Goal: Information Seeking & Learning: Learn about a topic

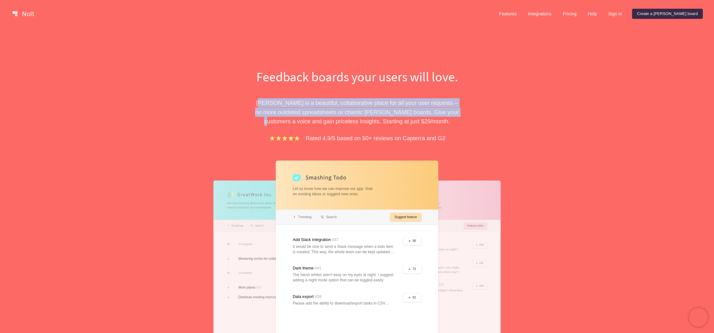
drag, startPoint x: 268, startPoint y: 103, endPoint x: 467, endPoint y: 113, distance: 199.4
click at [467, 113] on div "Feedback boards your users will love. [PERSON_NAME] is a beautiful, collaborati…" at bounding box center [356, 235] width 281 height 334
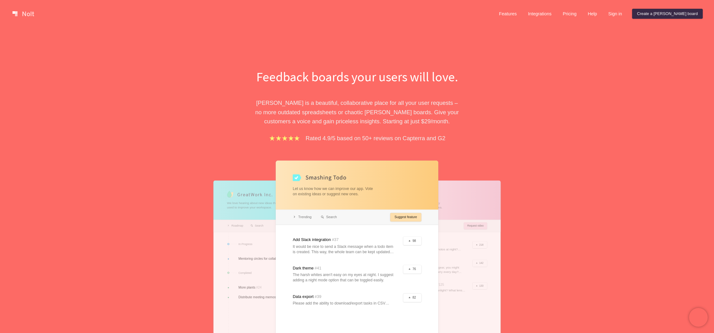
click at [467, 113] on div "Feedback boards your users will love. [PERSON_NAME] is a beautiful, collaborati…" at bounding box center [356, 235] width 281 height 334
click at [368, 112] on p "[PERSON_NAME] is a beautiful, collaborative place for all your user requests – …" at bounding box center [357, 112] width 216 height 28
click at [346, 112] on p "[PERSON_NAME] is a beautiful, collaborative place for all your user requests – …" at bounding box center [357, 112] width 216 height 28
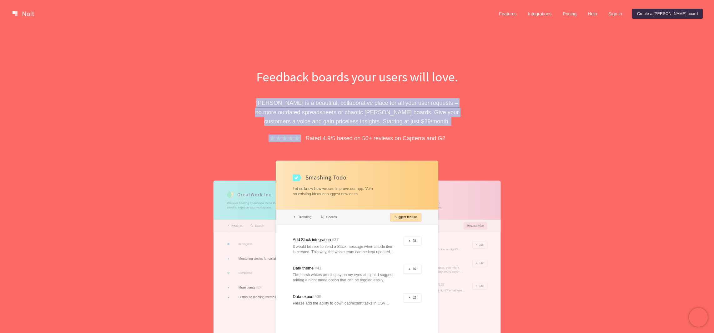
click at [346, 112] on p "[PERSON_NAME] is a beautiful, collaborative place for all your user requests – …" at bounding box center [357, 112] width 216 height 28
click at [465, 115] on div "Feedback boards your users will love. [PERSON_NAME] is a beautiful, collaborati…" at bounding box center [356, 235] width 281 height 334
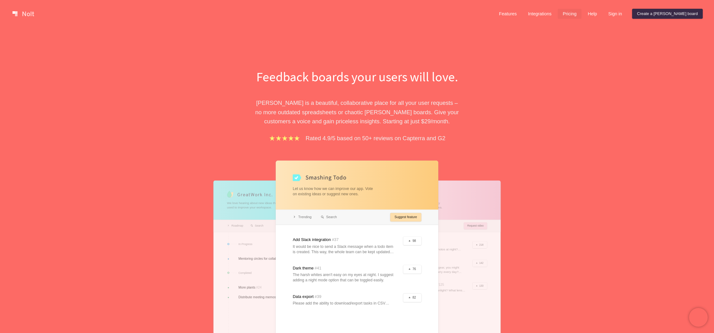
click at [582, 11] on link "Pricing" at bounding box center [570, 14] width 24 height 10
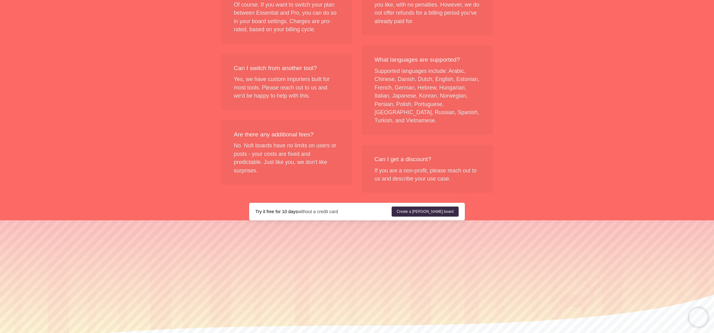
scroll to position [720, 0]
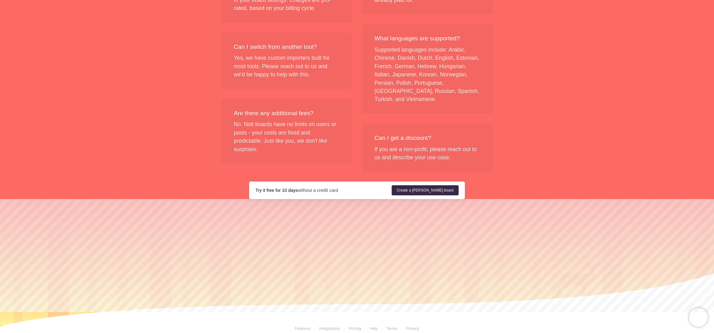
click at [328, 326] on link "Integrations" at bounding box center [325, 328] width 29 height 5
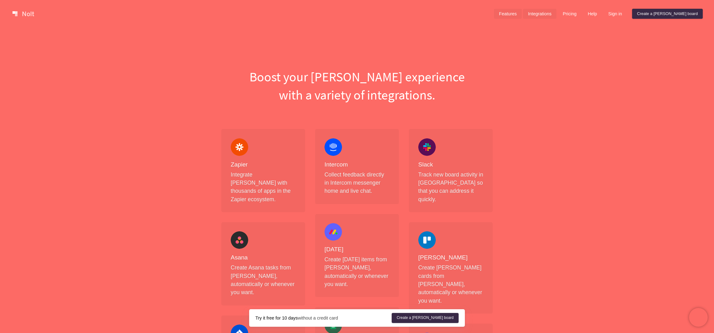
click at [522, 11] on link "Features" at bounding box center [508, 14] width 28 height 10
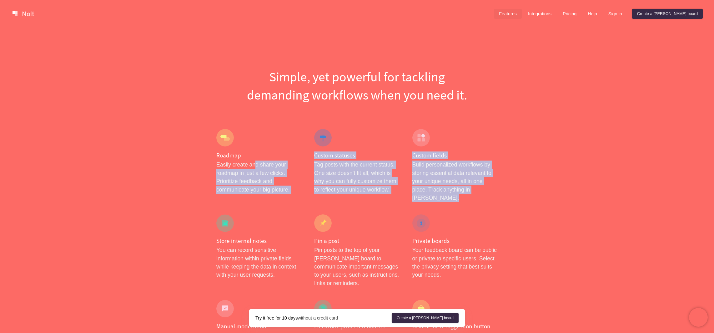
drag, startPoint x: 290, startPoint y: 195, endPoint x: 301, endPoint y: 204, distance: 14.4
click at [290, 191] on p "Easily create and share your roadmap in just a few clicks. Prioritize feedback …" at bounding box center [258, 176] width 85 height 33
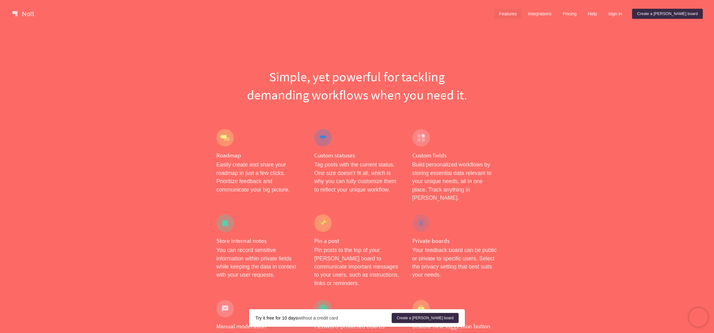
click at [379, 186] on p "Tag posts with the current status. One size doesn’t fit all, which is why you c…" at bounding box center [356, 176] width 85 height 33
